Goal: Task Accomplishment & Management: Complete application form

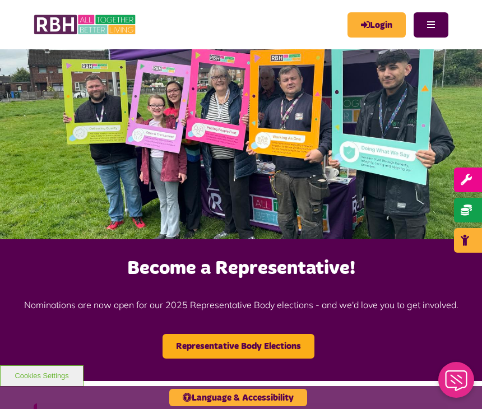
click at [377, 23] on link "Login" at bounding box center [376, 24] width 58 height 25
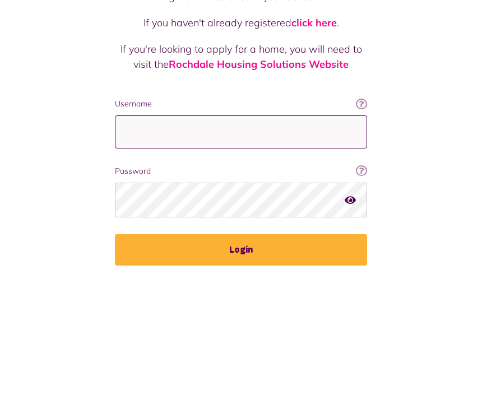
type input "**********"
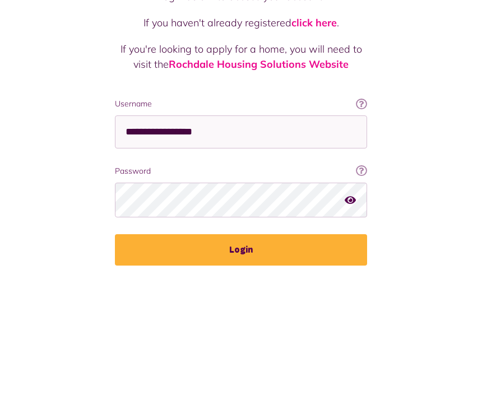
click at [241, 365] on button "Login" at bounding box center [241, 380] width 252 height 31
click at [235, 365] on button "Login" at bounding box center [241, 380] width 252 height 31
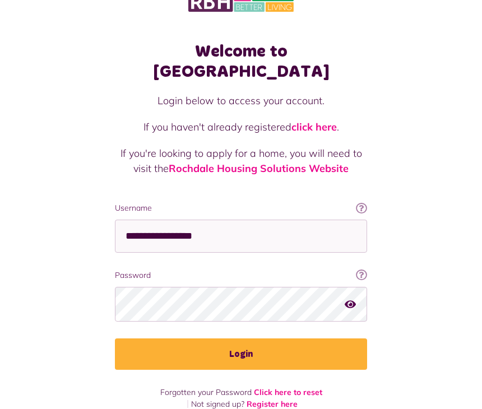
click at [229, 339] on button "Login" at bounding box center [241, 354] width 252 height 31
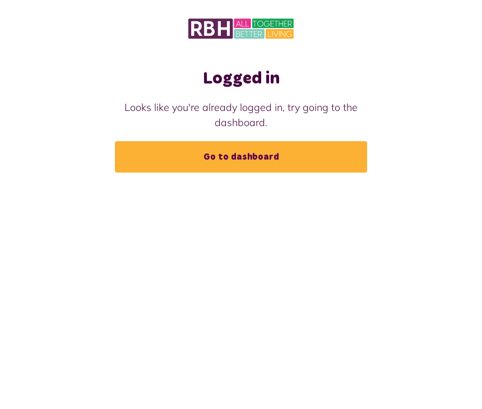
scroll to position [24, 0]
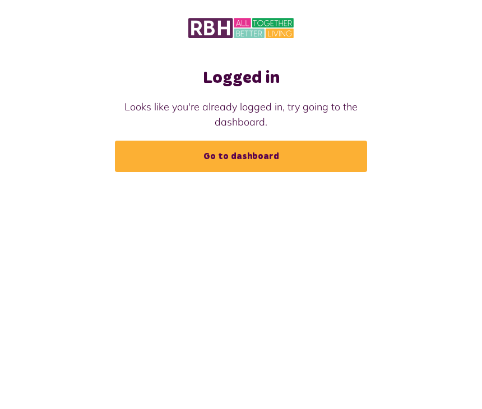
click at [237, 141] on link "Go to dashboard" at bounding box center [241, 156] width 252 height 31
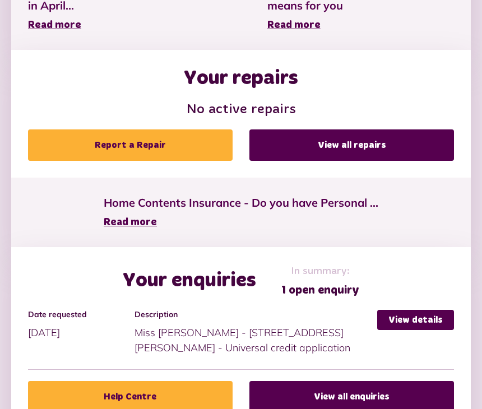
scroll to position [576, 0]
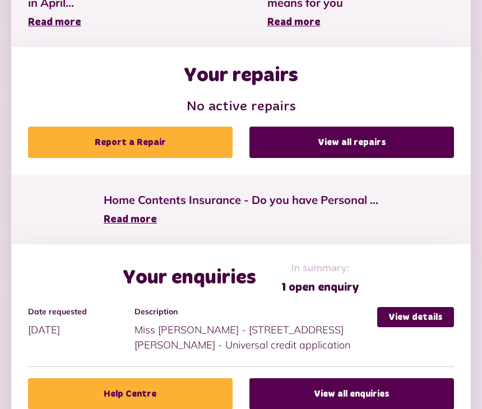
click at [333, 138] on link "View all repairs" at bounding box center [351, 142] width 204 height 31
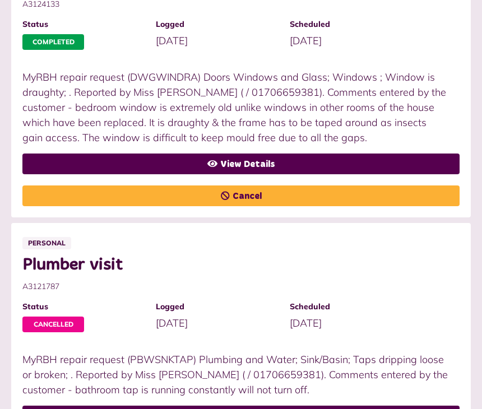
scroll to position [420, 0]
click at [277, 161] on link "View Details" at bounding box center [240, 164] width 437 height 21
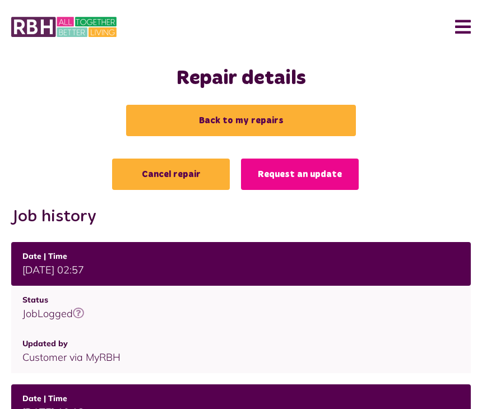
scroll to position [1, 0]
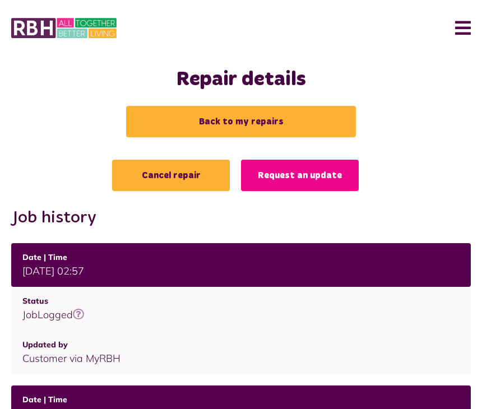
click at [240, 273] on td "19/08/2025 | 02:57" at bounding box center [240, 265] width 459 height 44
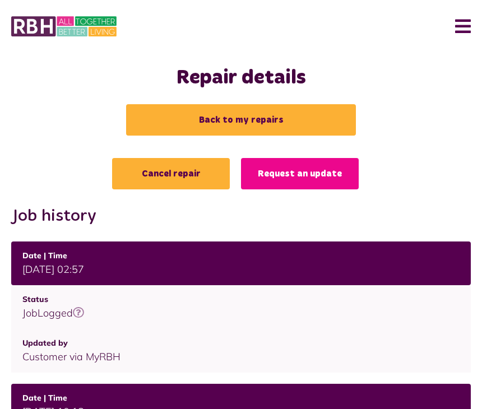
scroll to position [0, 0]
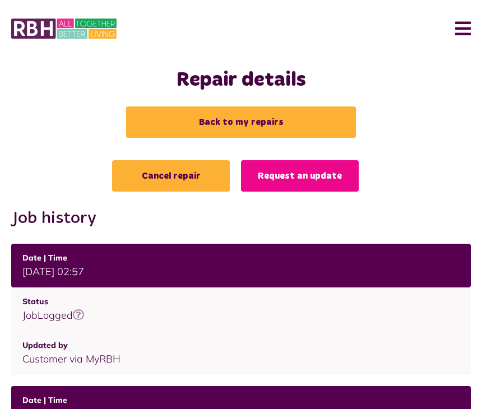
click at [233, 111] on link "Back to my repairs" at bounding box center [241, 121] width 230 height 31
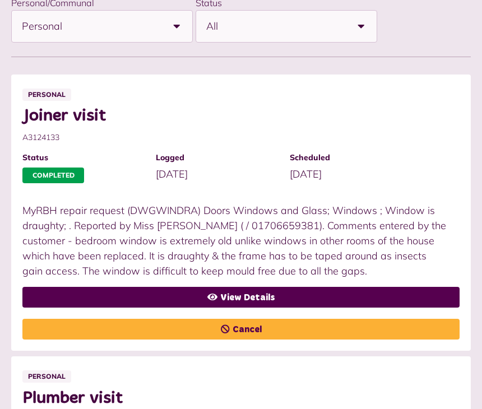
scroll to position [271, 0]
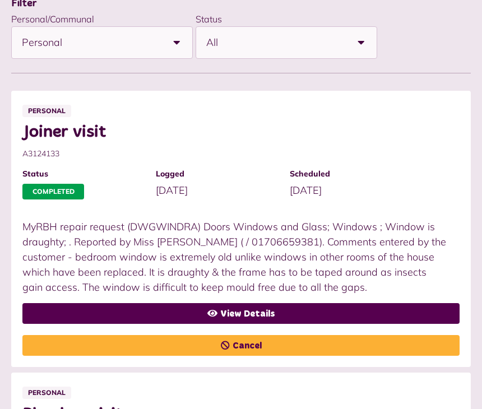
click at [264, 313] on link "View Details" at bounding box center [240, 313] width 437 height 21
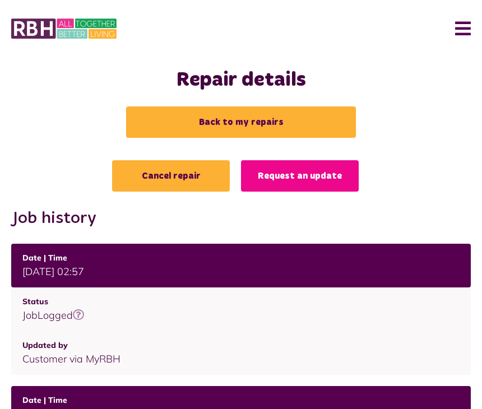
click at [301, 176] on link "Request an update" at bounding box center [300, 175] width 118 height 31
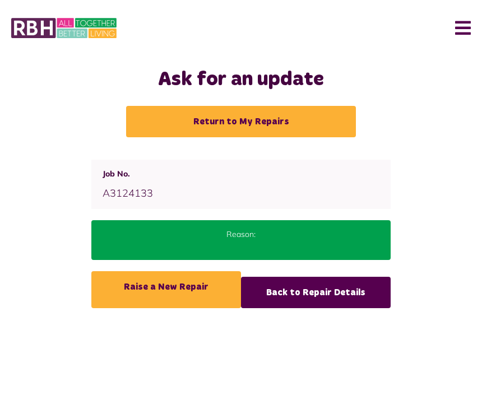
click at [251, 236] on p "Reason:" at bounding box center [241, 235] width 276 height 12
click at [305, 287] on link "Back to Repair Details" at bounding box center [316, 292] width 150 height 31
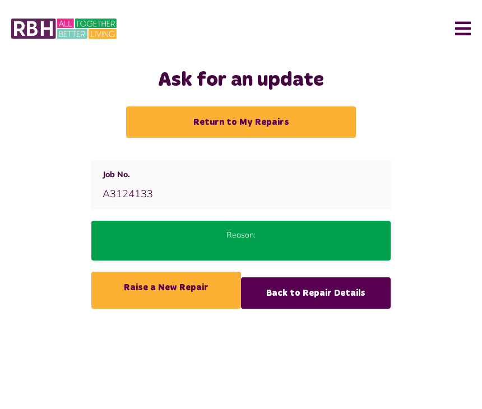
click at [231, 123] on link "Return to My Repairs" at bounding box center [241, 121] width 230 height 31
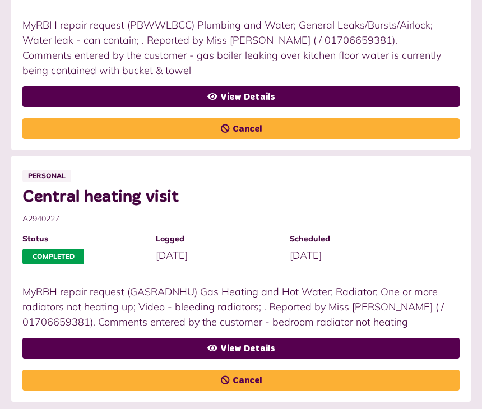
scroll to position [1508, 0]
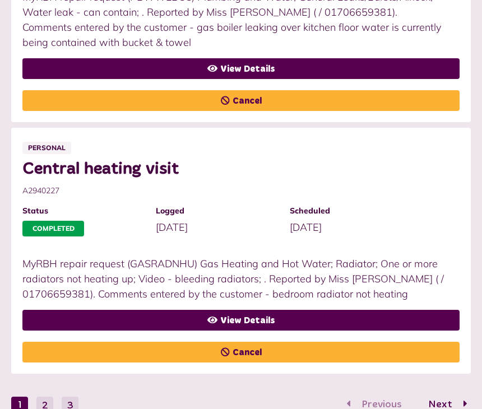
click at [45, 397] on button "2" at bounding box center [44, 405] width 17 height 17
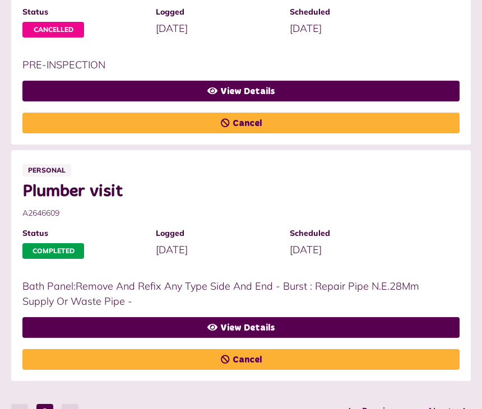
scroll to position [1417, 0]
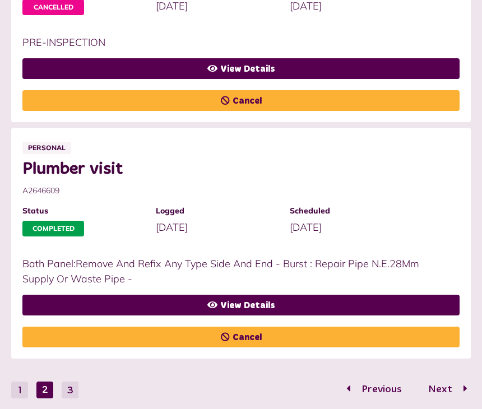
click at [22, 392] on button "1" at bounding box center [19, 389] width 17 height 17
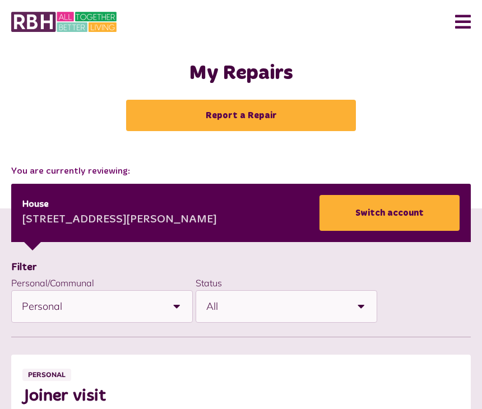
scroll to position [0, 0]
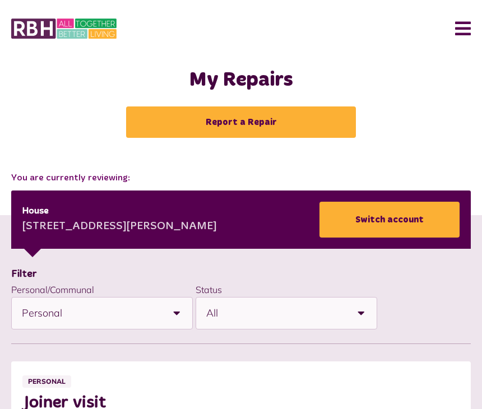
click at [209, 127] on link "Report a Repair" at bounding box center [241, 121] width 230 height 31
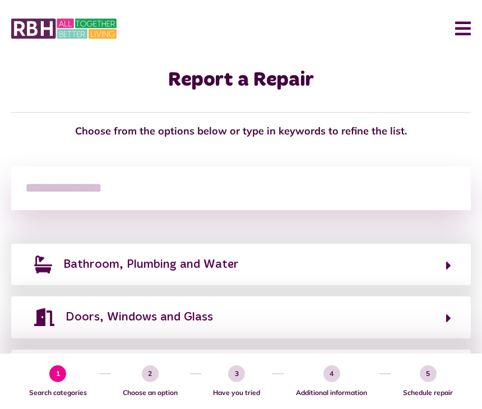
click at [442, 264] on button "Bathroom, Plumbing and Water" at bounding box center [241, 264] width 420 height 19
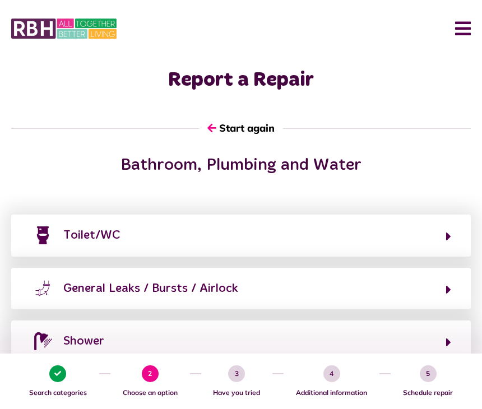
click at [441, 289] on button "General Leaks / Bursts / Airlock" at bounding box center [241, 288] width 420 height 19
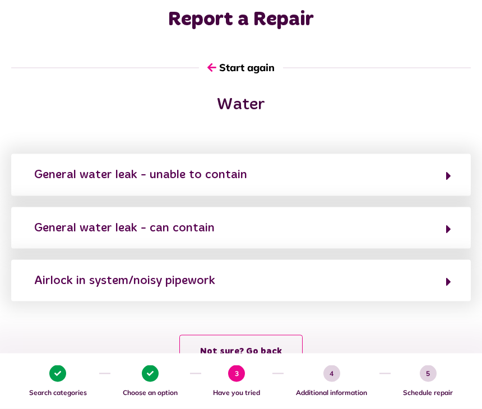
scroll to position [76, 0]
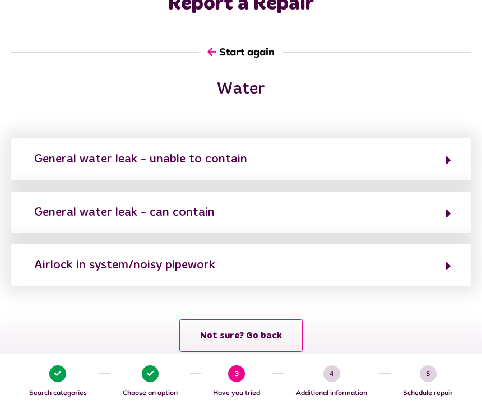
click at [239, 332] on button "Not sure? Go back" at bounding box center [240, 335] width 123 height 32
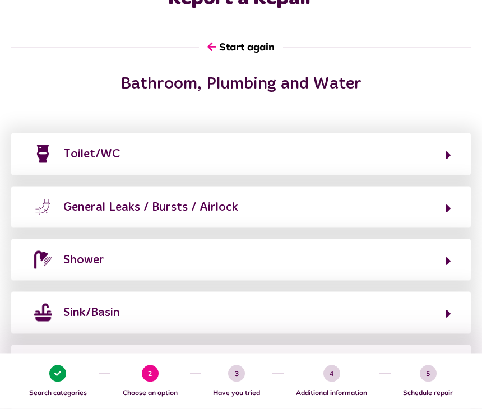
scroll to position [70, 0]
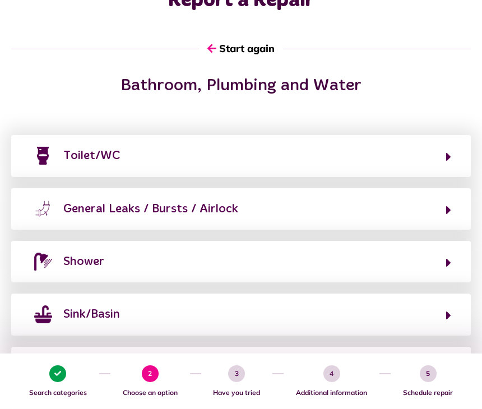
click at [445, 308] on button "Sink/Basin" at bounding box center [241, 314] width 420 height 19
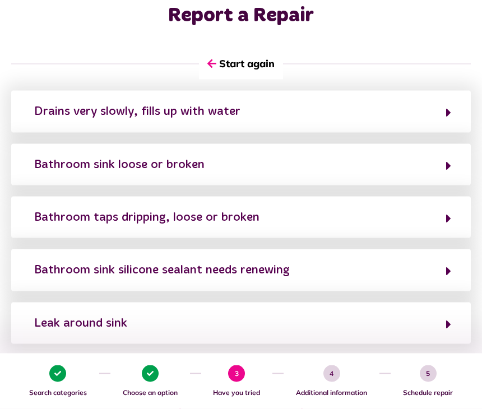
scroll to position [67, 0]
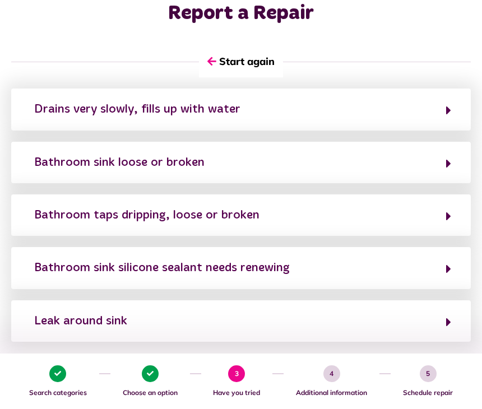
click at [443, 215] on button "Bathroom taps dripping, loose or broken" at bounding box center [241, 215] width 420 height 19
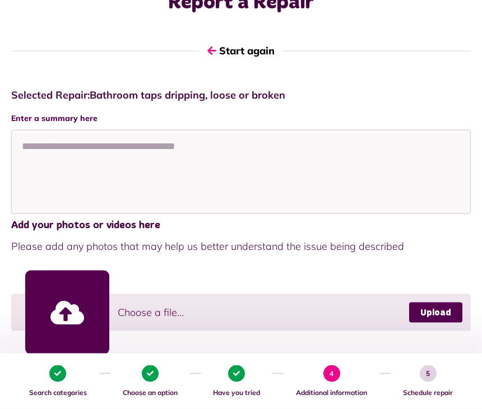
scroll to position [82, 0]
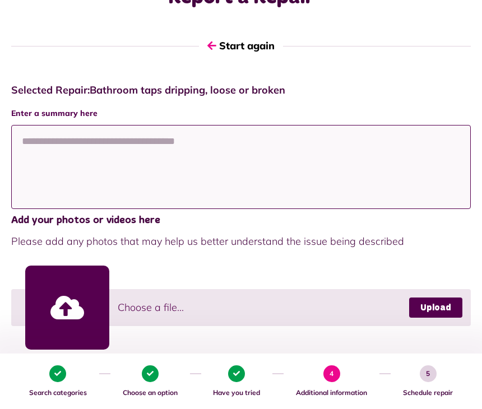
click at [57, 156] on textarea at bounding box center [240, 167] width 459 height 84
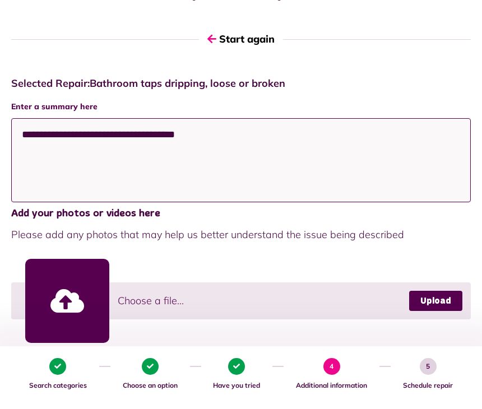
scroll to position [66, 0]
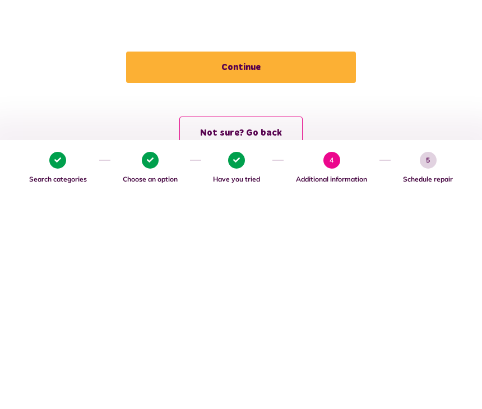
type textarea "**********"
click at [239, 265] on button "Continue" at bounding box center [241, 280] width 230 height 31
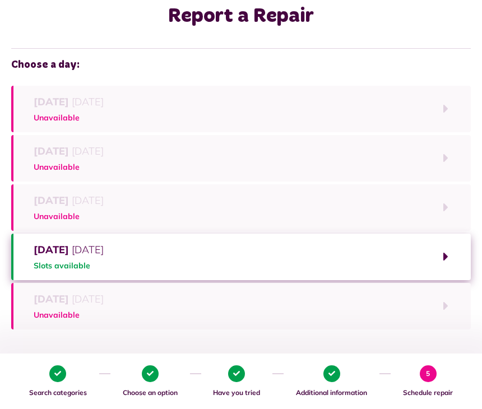
scroll to position [63, 0]
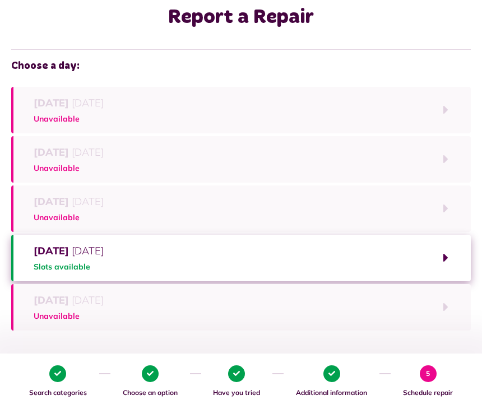
click at [446, 255] on button "Thursday 4th September 2025 Slots available" at bounding box center [240, 258] width 459 height 46
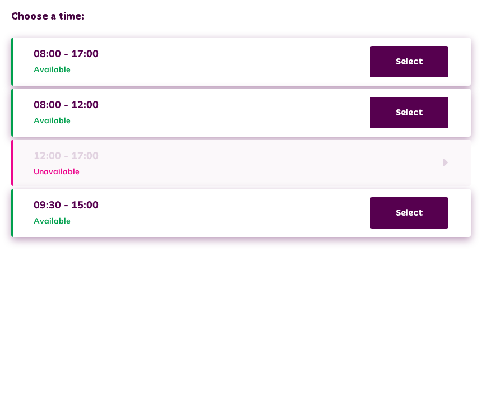
click at [408, 210] on span "Select" at bounding box center [409, 212] width 78 height 31
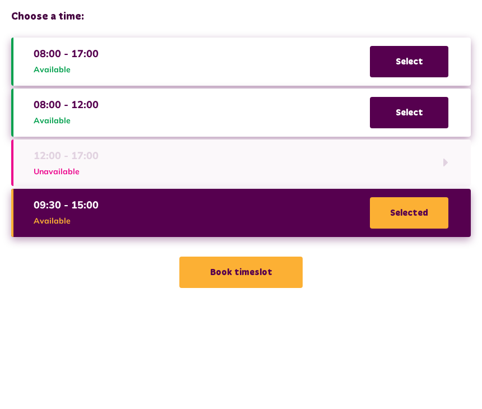
click at [227, 268] on button "Book timeslot" at bounding box center [240, 272] width 123 height 31
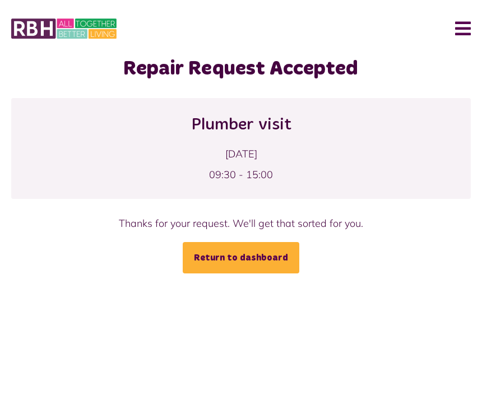
click at [219, 253] on link "Return to dashboard" at bounding box center [241, 257] width 117 height 31
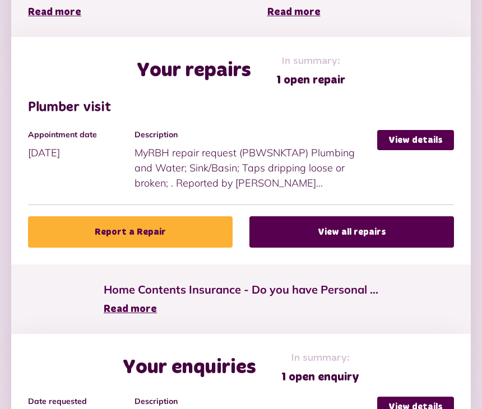
scroll to position [565, 0]
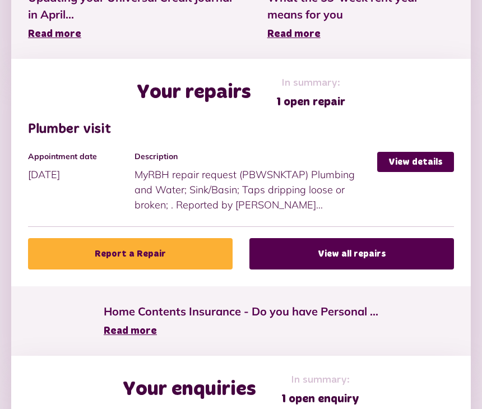
click at [332, 249] on link "View all repairs" at bounding box center [351, 253] width 204 height 31
